Goal: Task Accomplishment & Management: Use online tool/utility

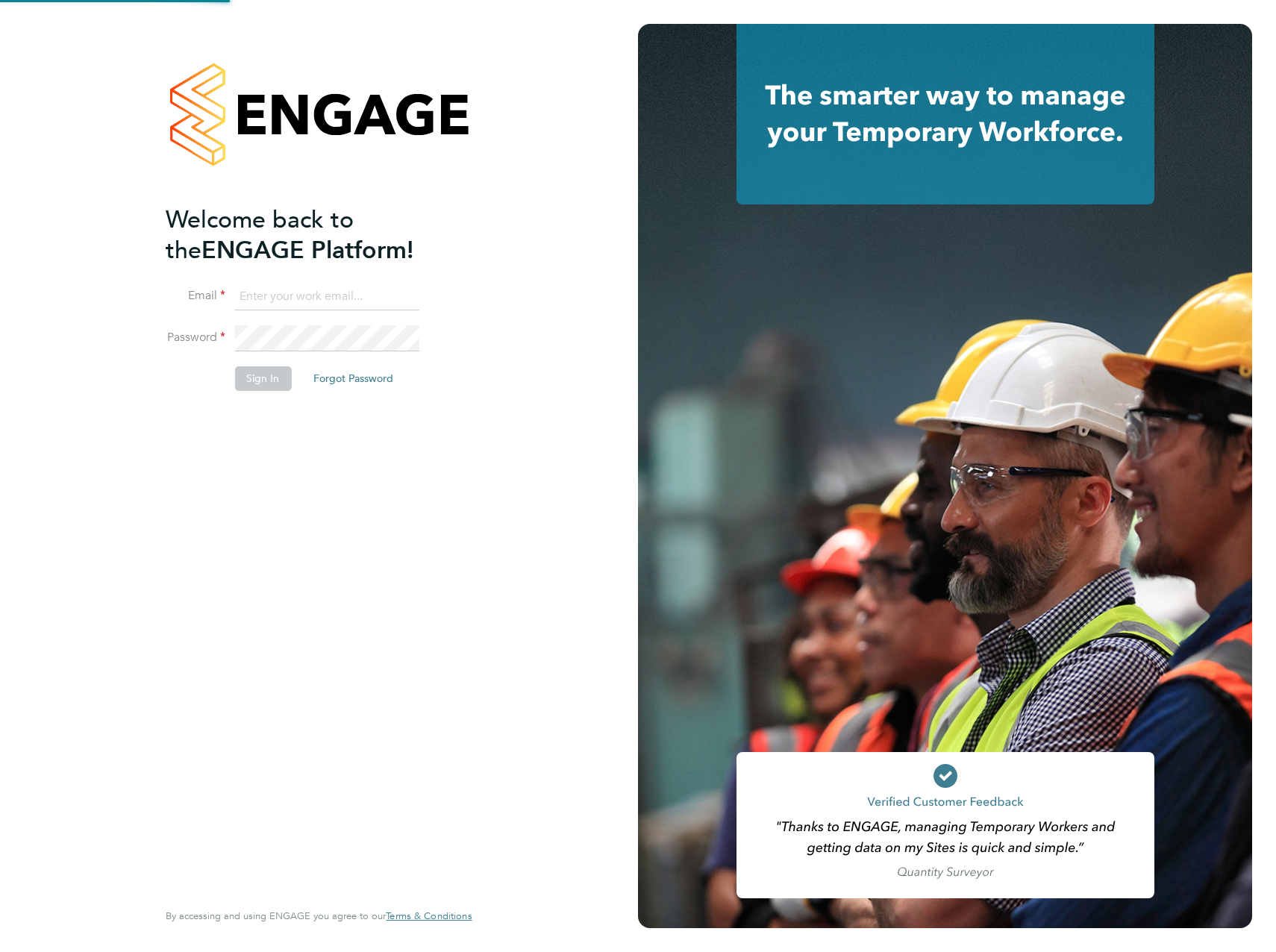
type input "[PERSON_NAME][EMAIL_ADDRESS][PERSON_NAME][DOMAIN_NAME]"
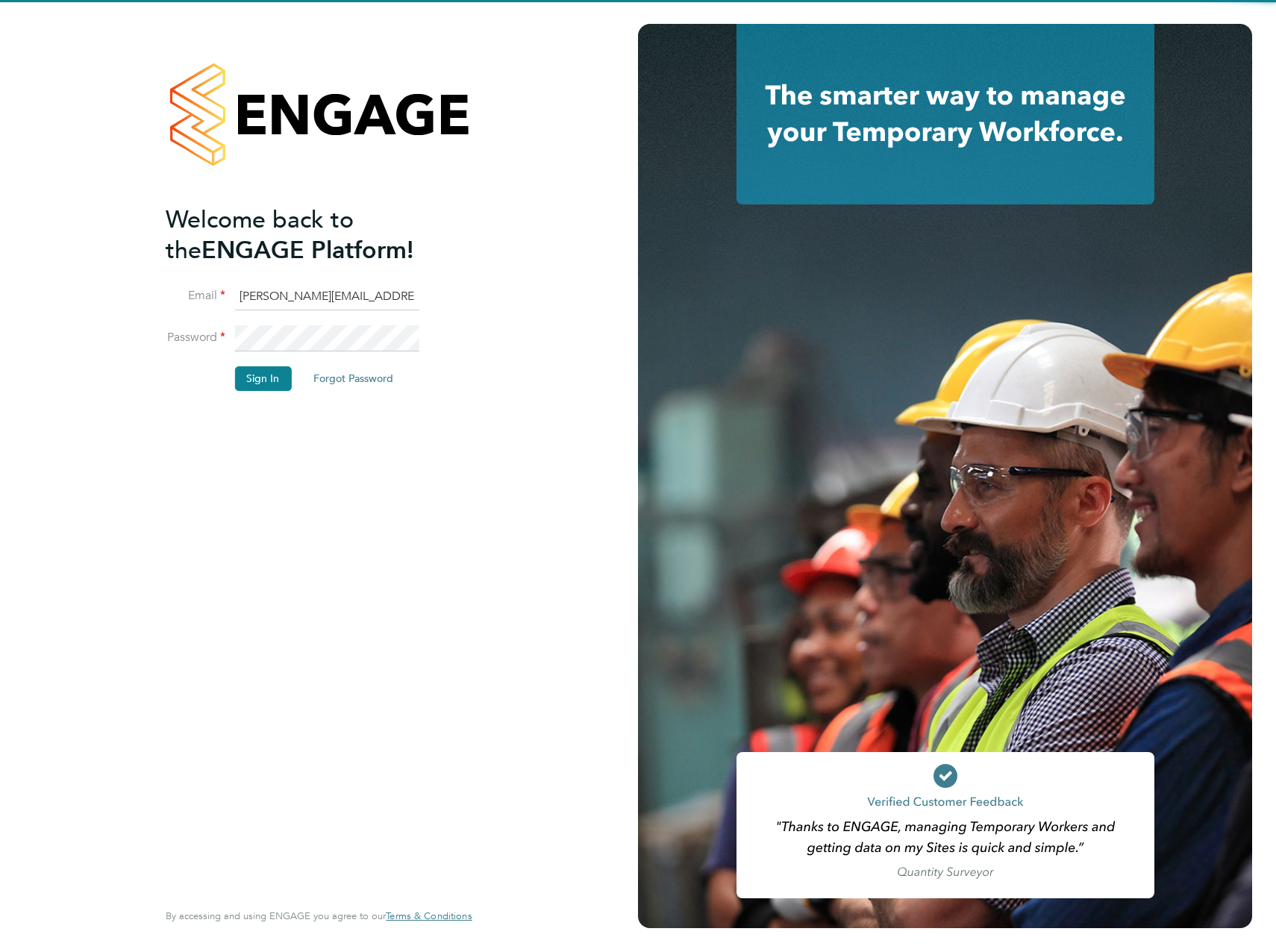
click at [512, 507] on div "Welcome back to the ENGAGE Platform! Email [EMAIL_ADDRESS][PERSON_NAME][DOMAIN_…" at bounding box center [319, 476] width 638 height 952
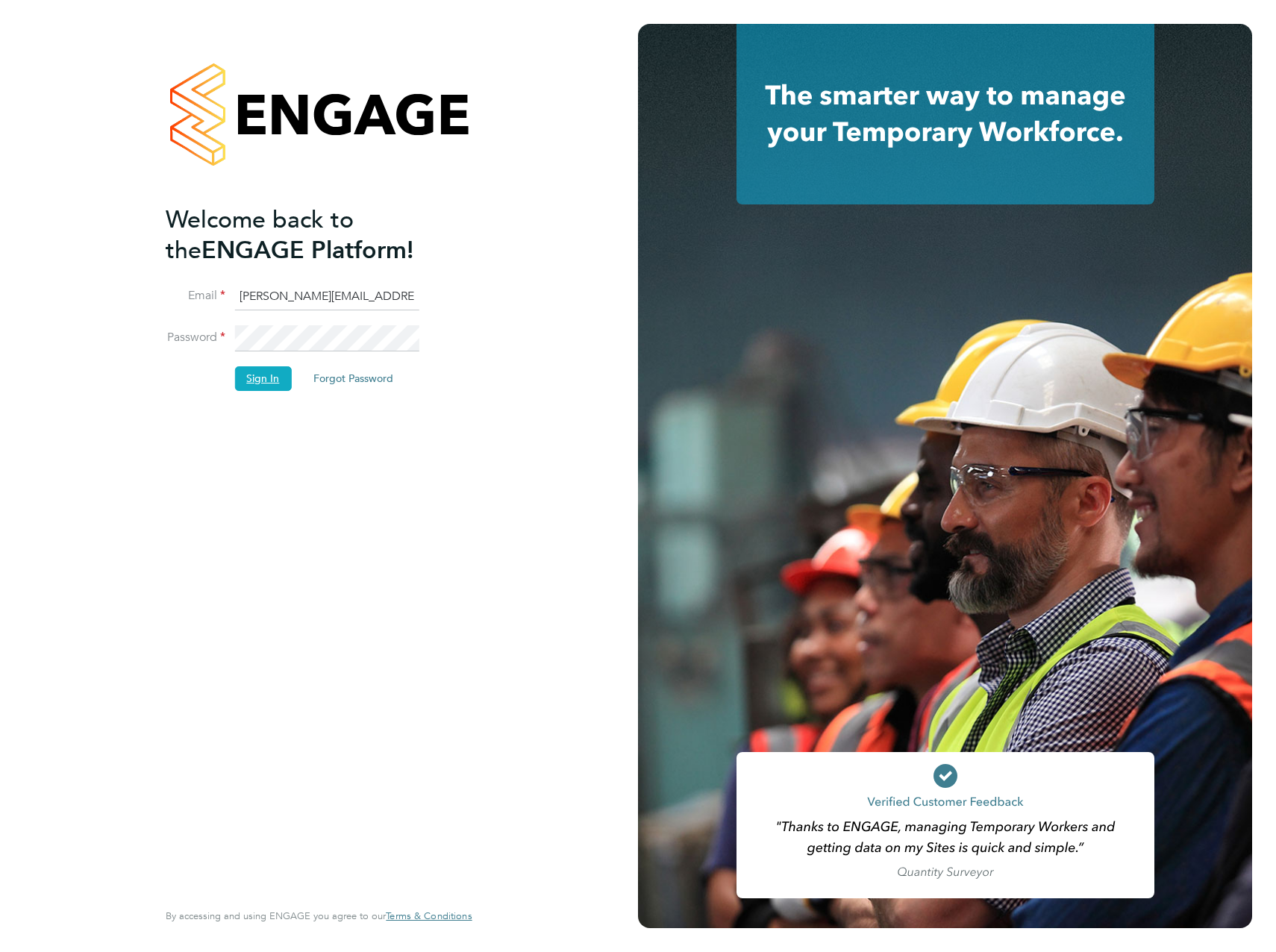
click at [266, 377] on button "Sign In" at bounding box center [263, 378] width 57 height 24
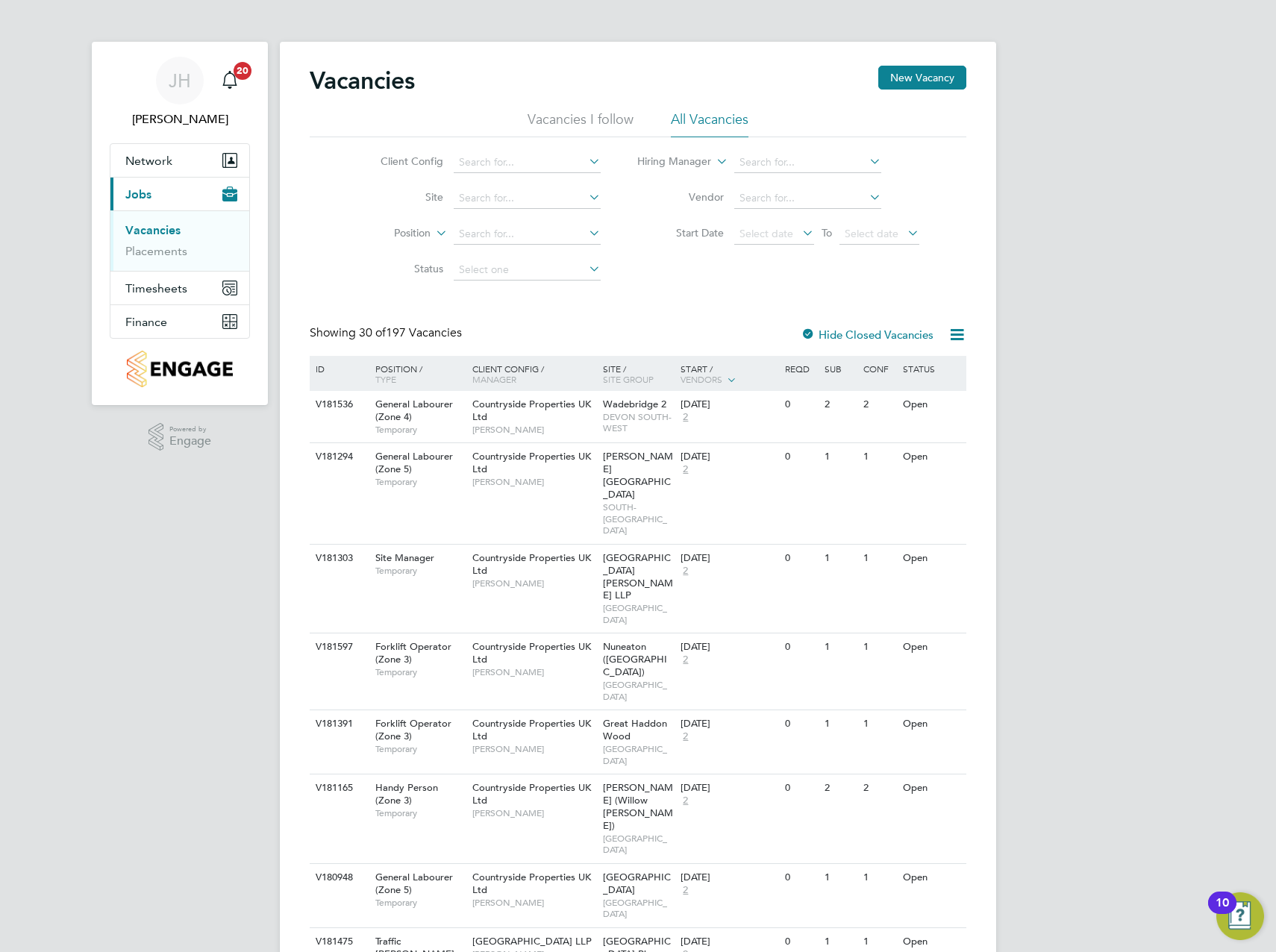
click at [520, 208] on input at bounding box center [527, 198] width 147 height 21
click at [542, 273] on li "Haz el End Phase E" at bounding box center [527, 279] width 149 height 20
type input "Hazel End Phase E"
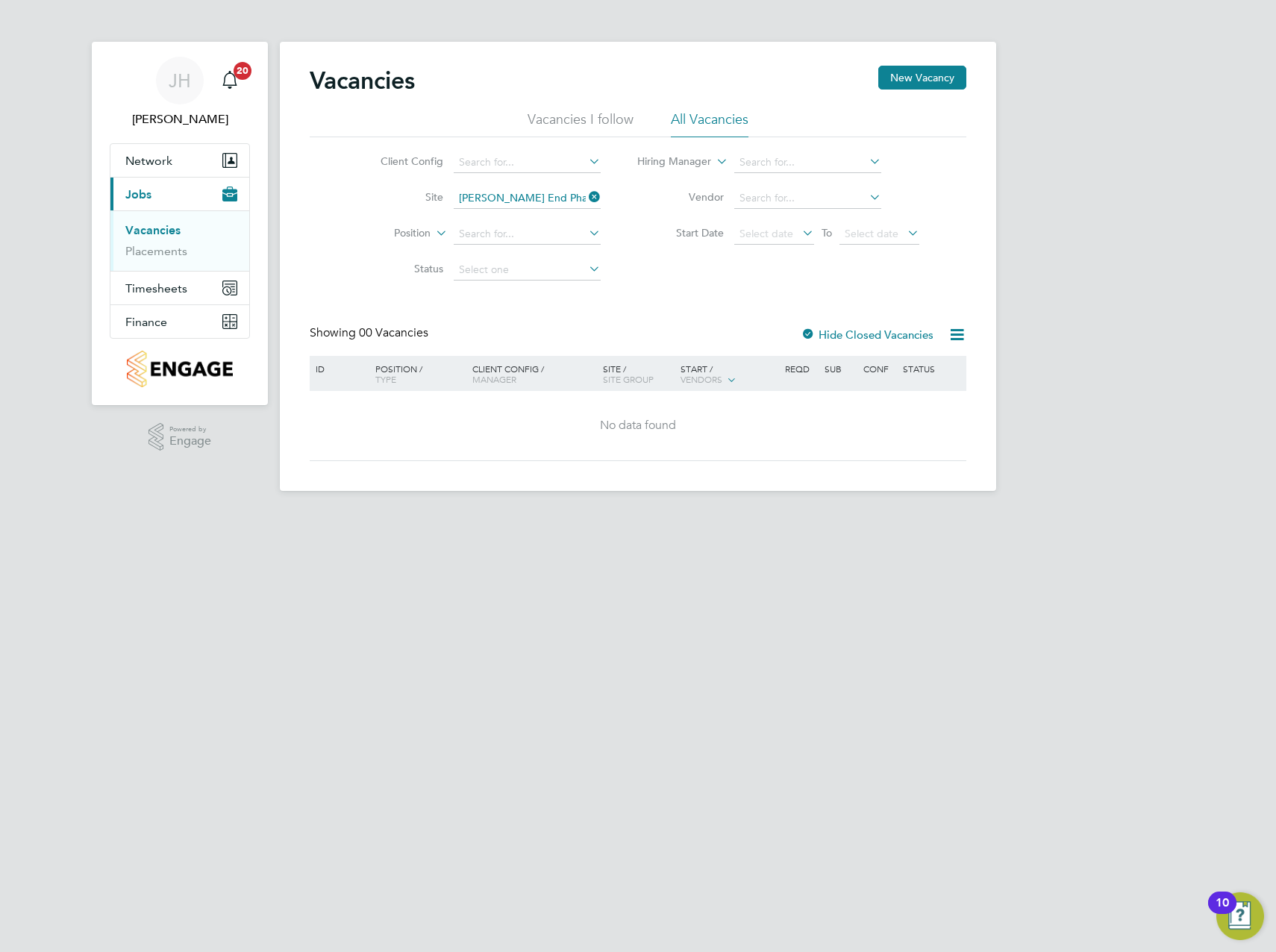
click at [501, 289] on div "Vacancies New Vacancy Vacancies I follow All Vacancies Client Config Site Hazel…" at bounding box center [638, 263] width 657 height 395
click at [161, 279] on button "Timesheets" at bounding box center [180, 288] width 139 height 32
click at [163, 263] on link "Timesheets" at bounding box center [156, 264] width 62 height 14
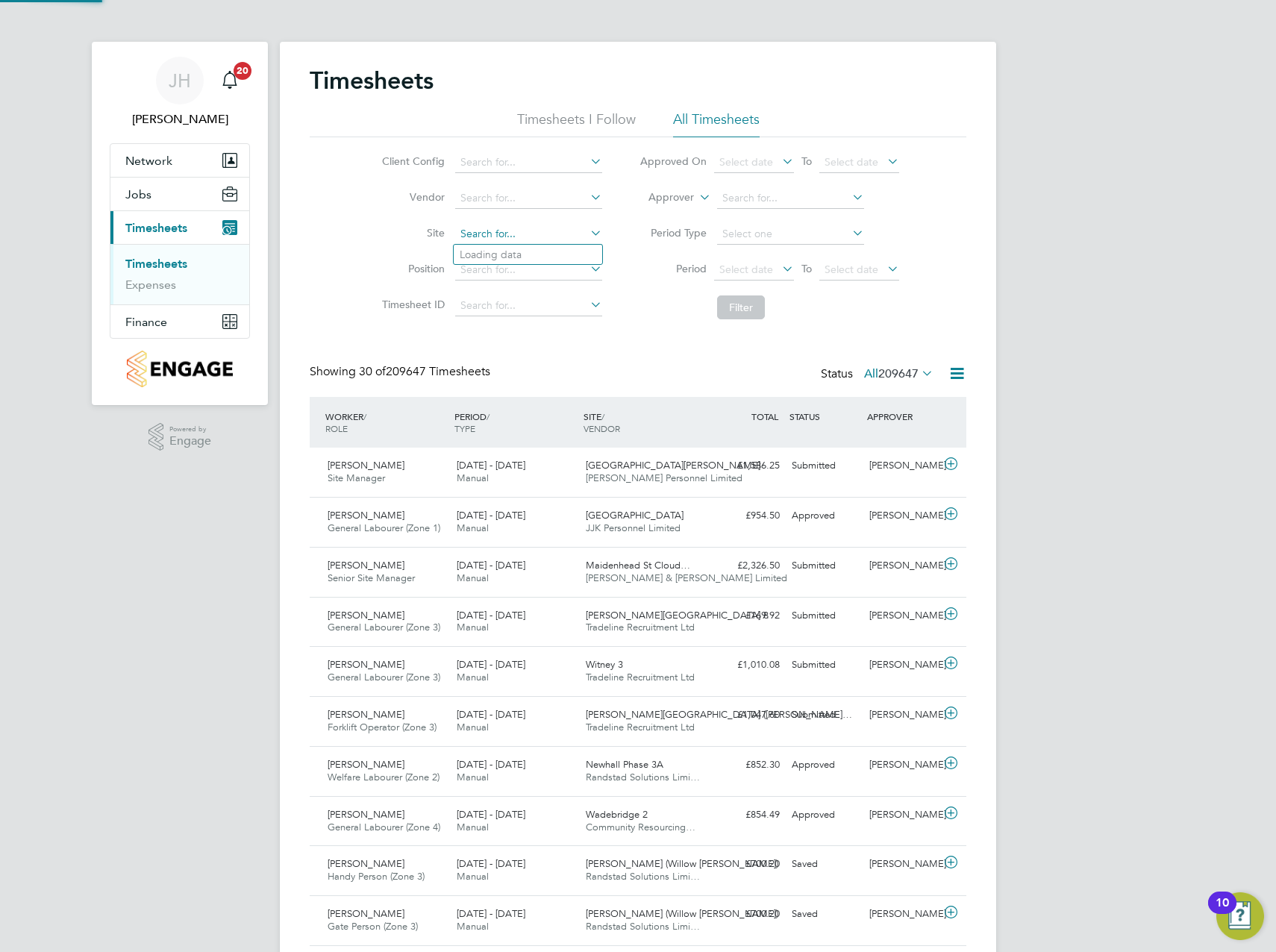
click at [512, 229] on input at bounding box center [528, 234] width 147 height 21
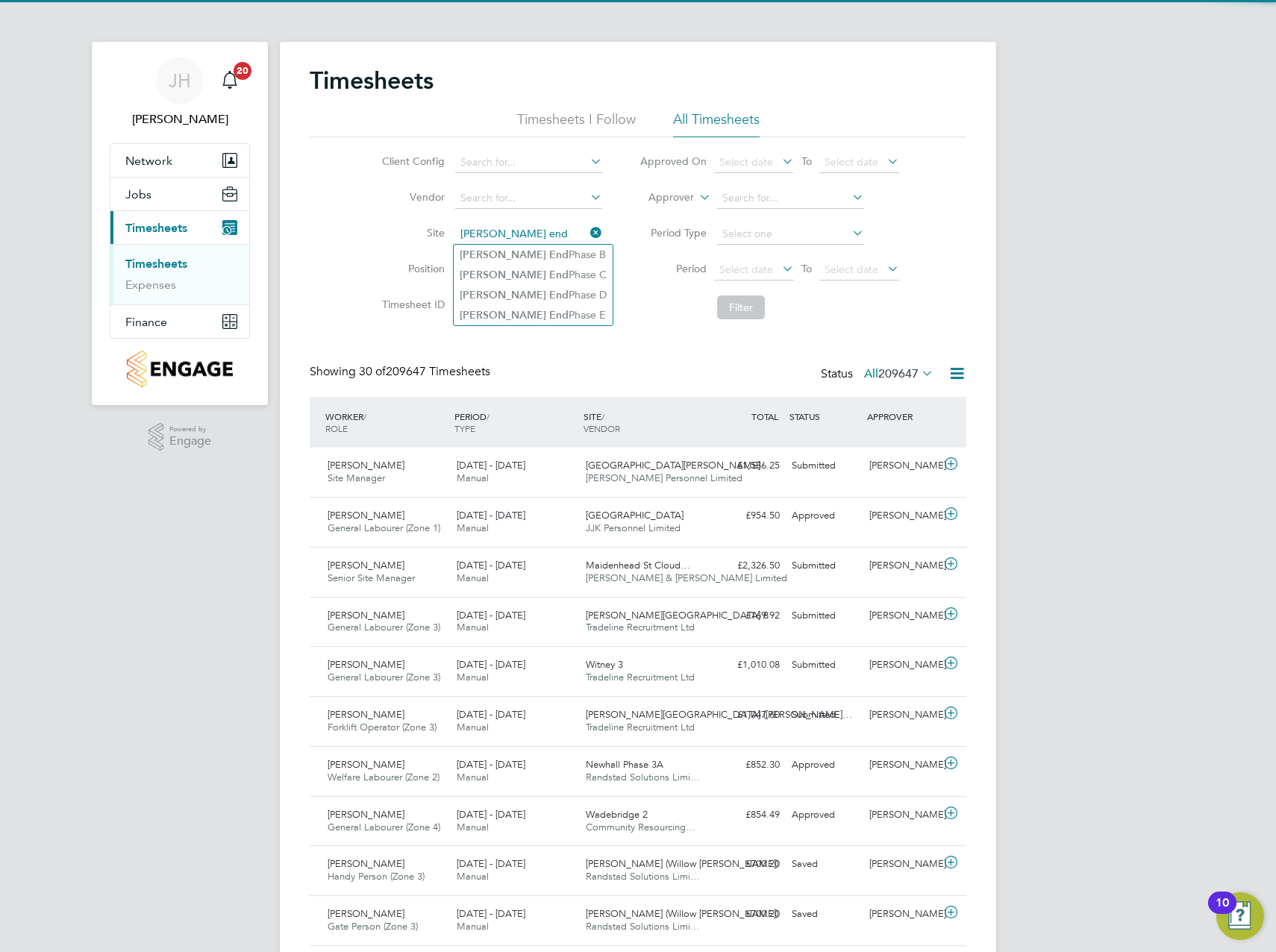
type input "hazel end"
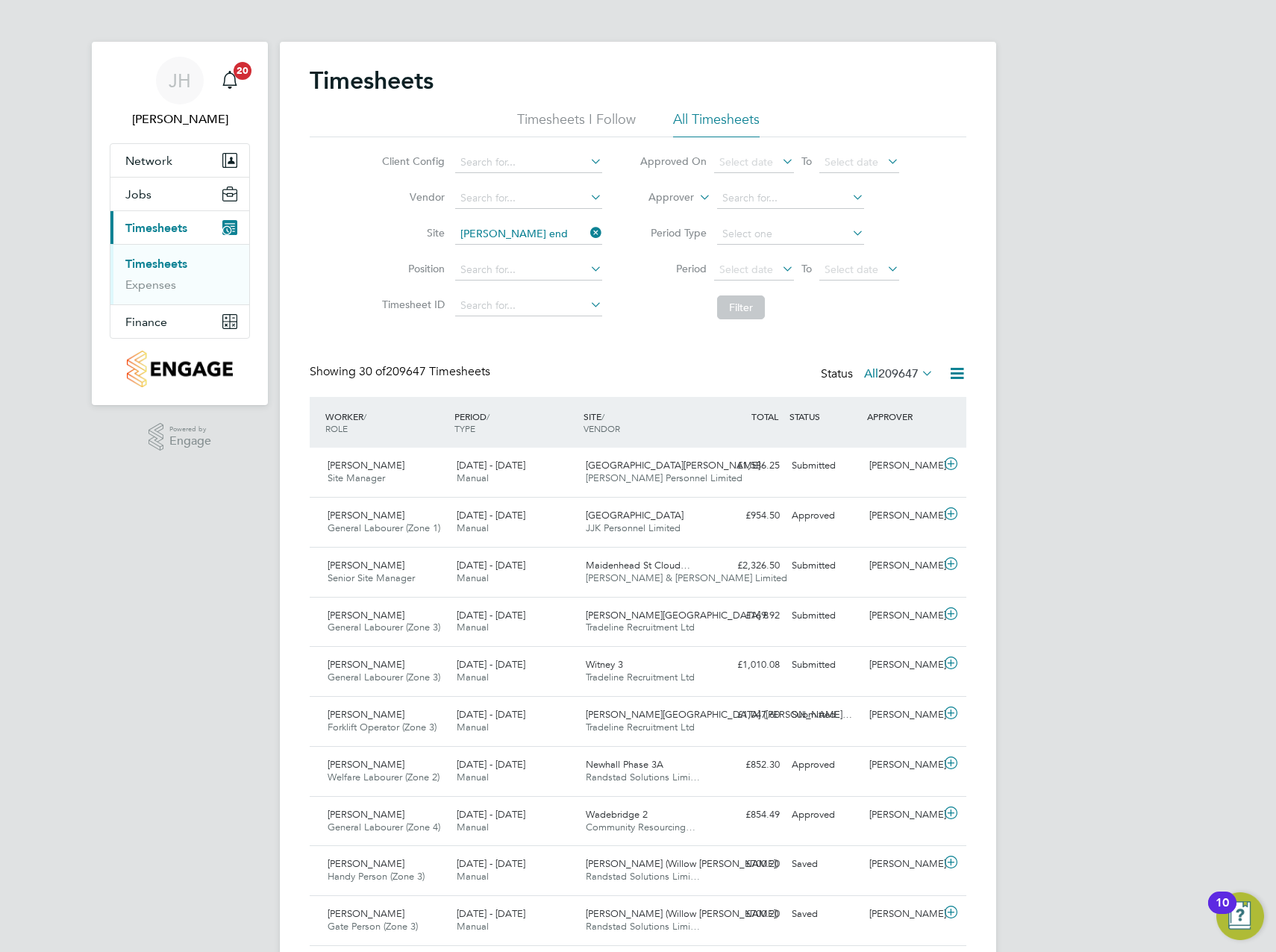
click at [547, 323] on ul "Hazel End Phase B Hazel End Phase C Hazel End Phase D Hazel End Phase E" at bounding box center [533, 285] width 161 height 83
click at [547, 314] on input at bounding box center [528, 305] width 147 height 21
drag, startPoint x: 522, startPoint y: 233, endPoint x: 495, endPoint y: 251, distance: 32.4
click at [520, 235] on input at bounding box center [528, 234] width 147 height 21
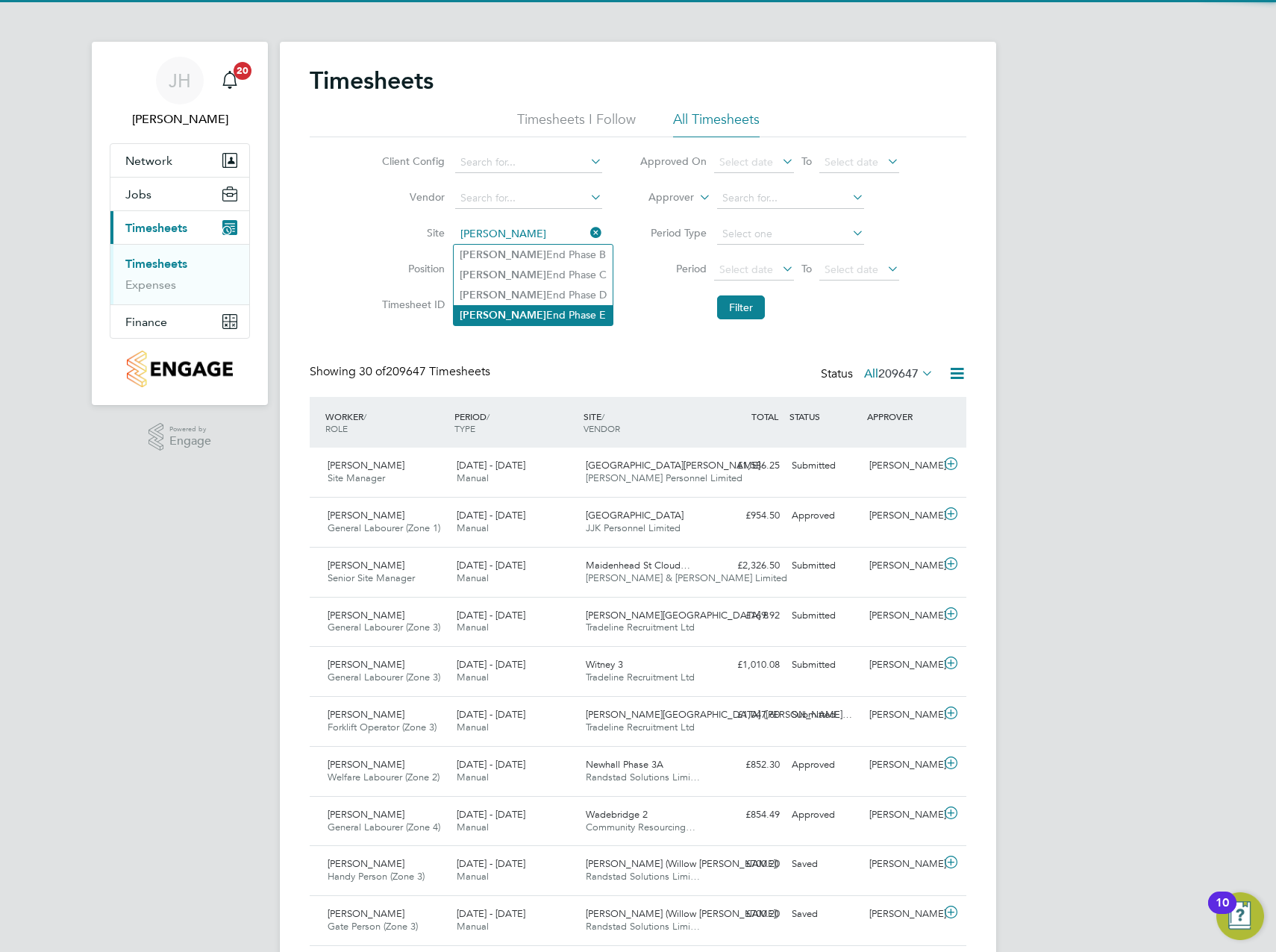
click at [507, 315] on li "Hazel End Phase E" at bounding box center [532, 315] width 159 height 20
type input "Hazel End Phase E"
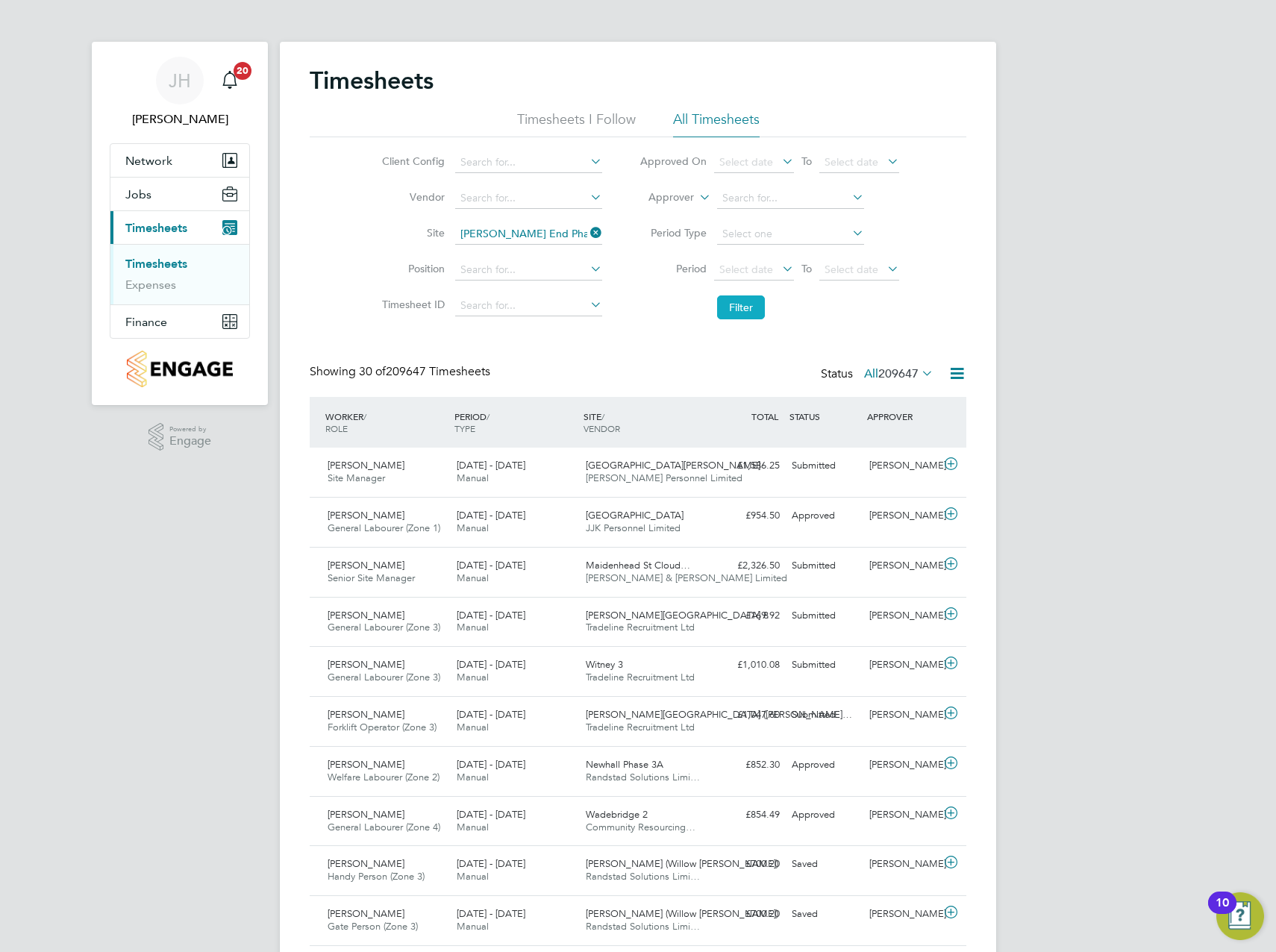
click at [744, 313] on button "Filter" at bounding box center [740, 307] width 47 height 24
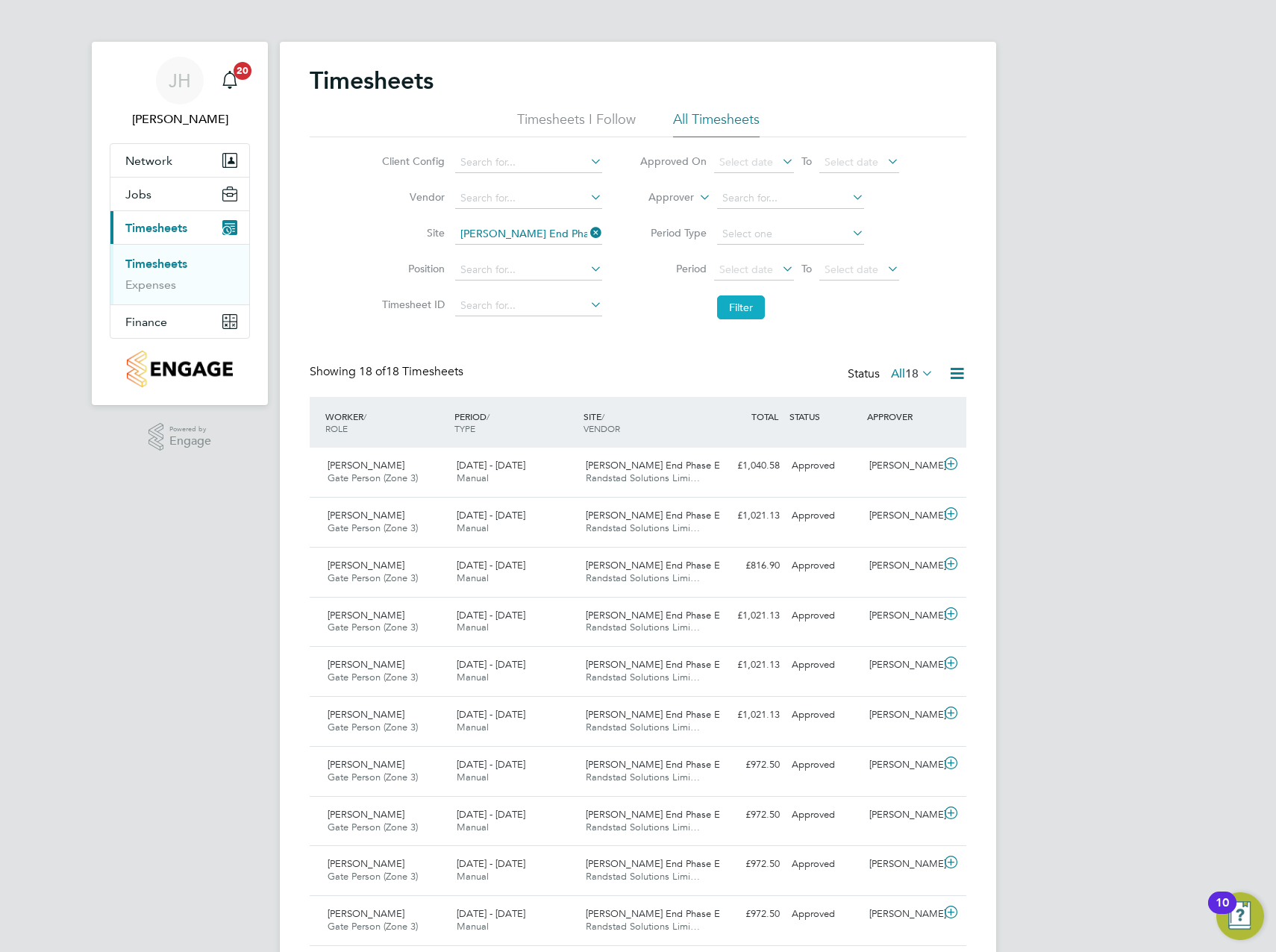
click at [734, 314] on button "Filter" at bounding box center [740, 307] width 47 height 24
drag, startPoint x: 475, startPoint y: 529, endPoint x: 467, endPoint y: 537, distance: 11.3
click at [467, 537] on div "1 - 7 Sep 2025 Manual" at bounding box center [515, 522] width 129 height 37
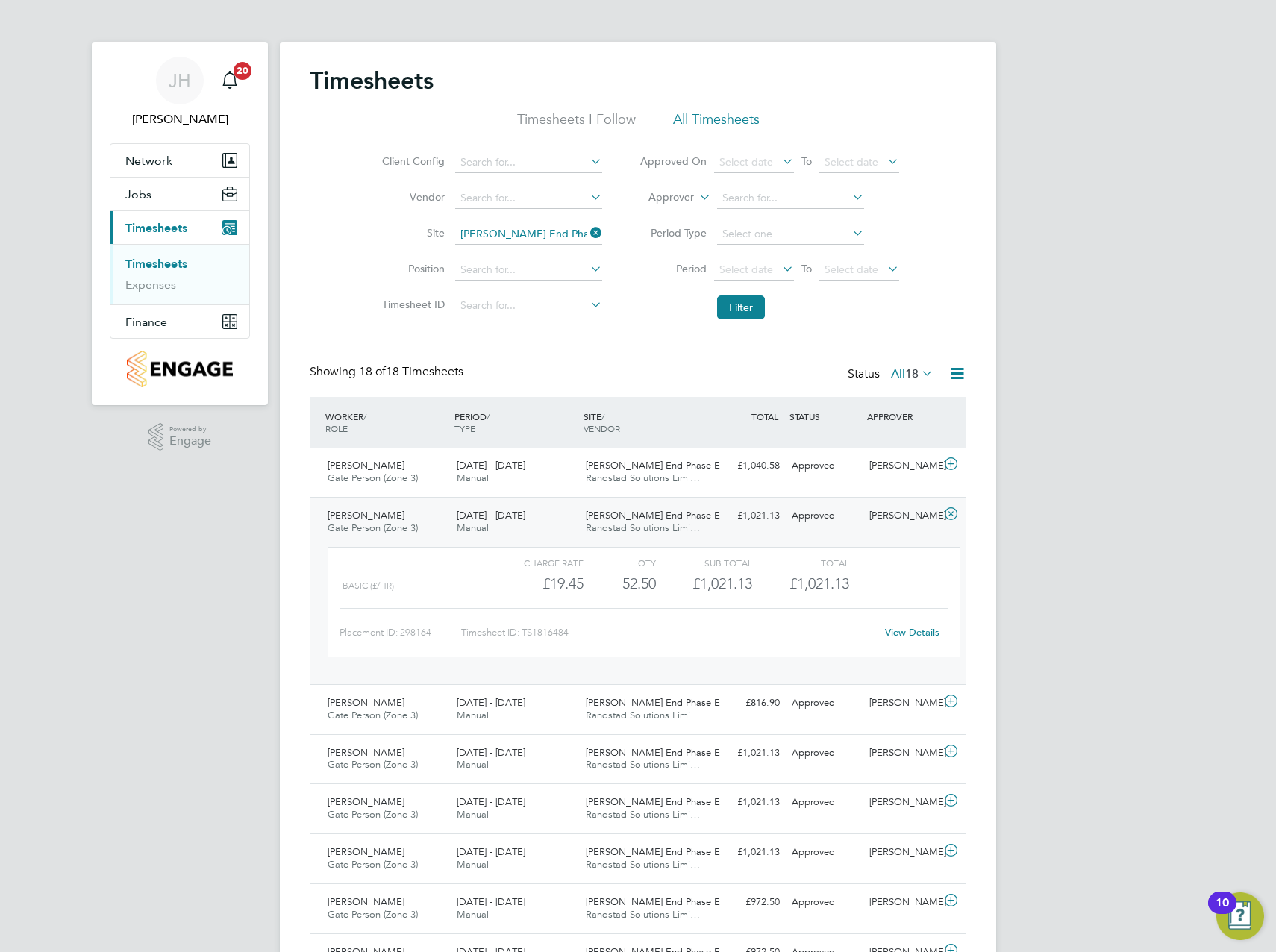
click at [427, 524] on div "Florin Stoica Gate Person (Zone 3) 1 - 7 Sep 2025" at bounding box center [386, 522] width 129 height 37
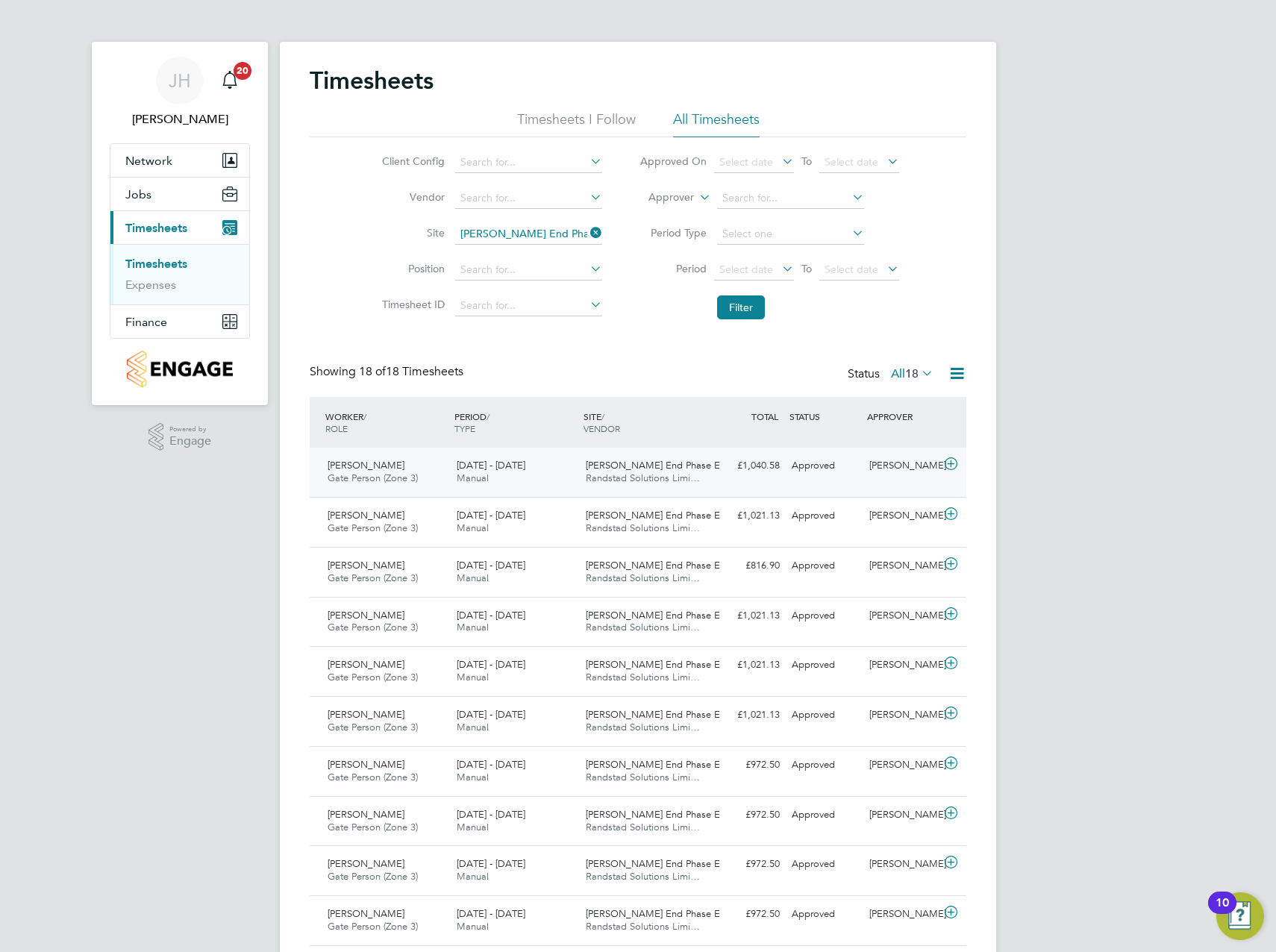
click at [362, 473] on span "Gate Person (Zone 3)" at bounding box center [373, 477] width 91 height 12
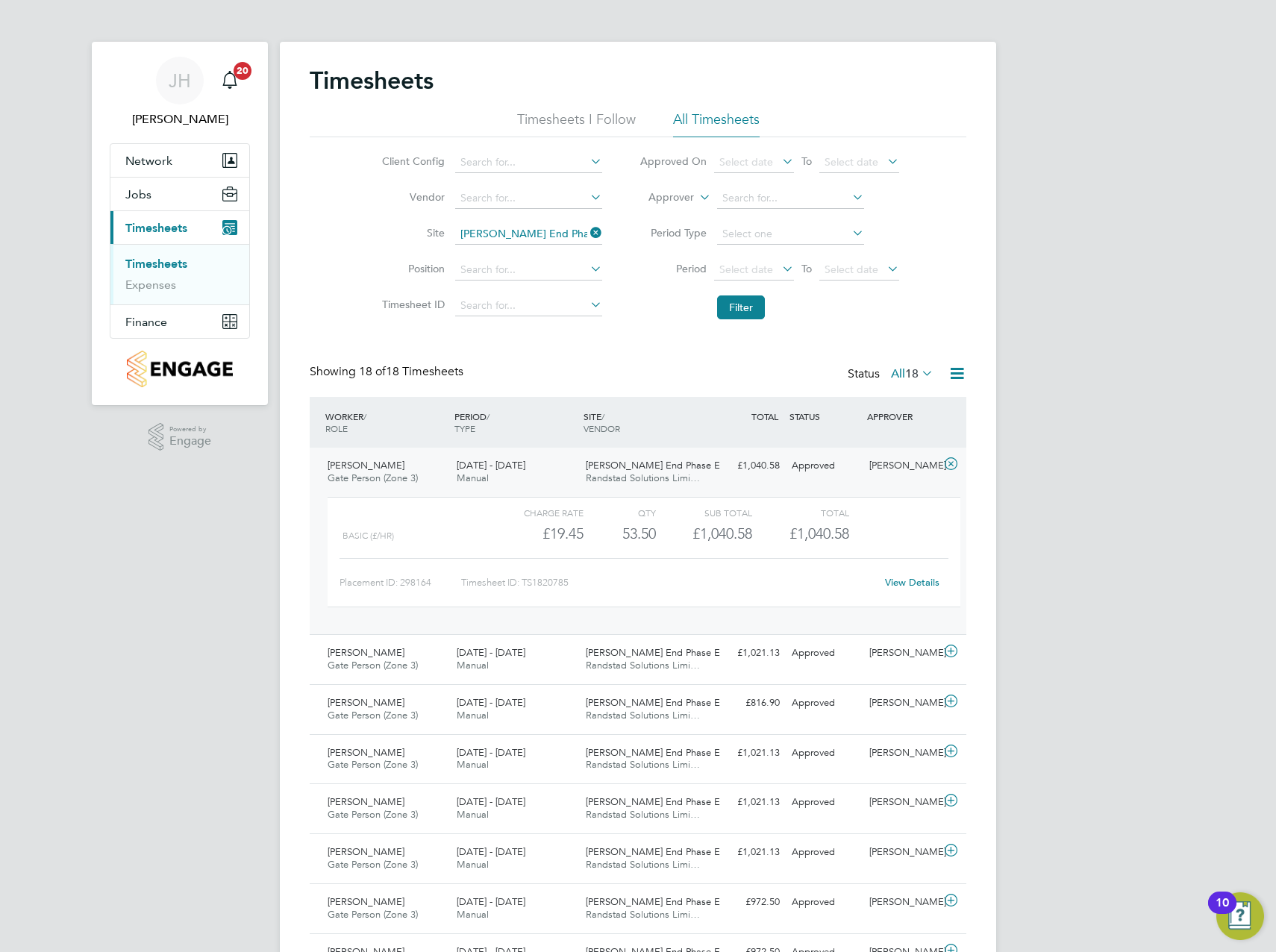
click at [1103, 589] on div "JH Jake Harvey Notifications 20 Applications: Network Team Members Sites Worker…" at bounding box center [638, 767] width 1276 height 1535
click at [686, 659] on span "Randstad Solutions Limi…" at bounding box center [642, 664] width 114 height 12
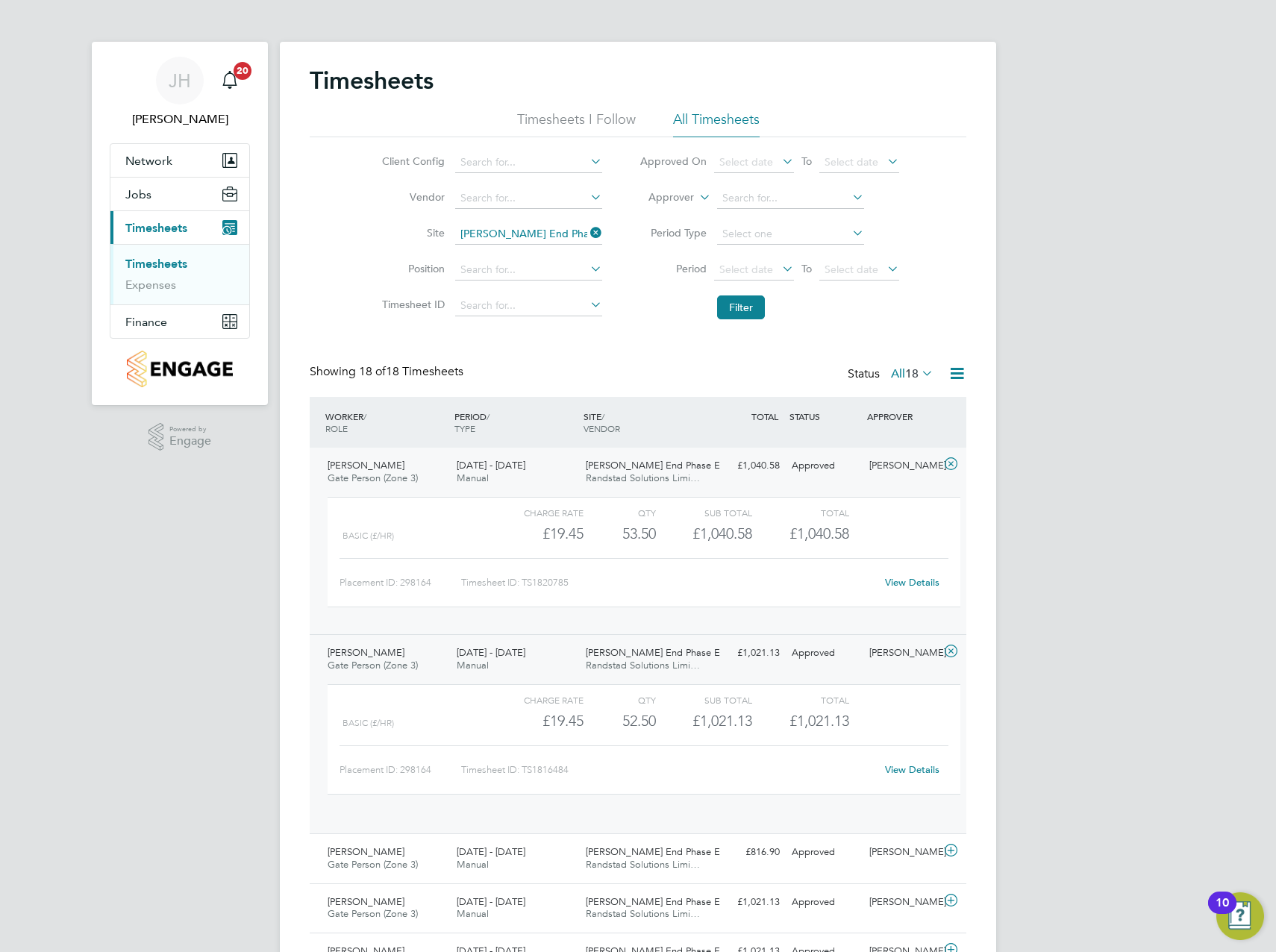
scroll to position [26, 146]
